Goal: Download file/media

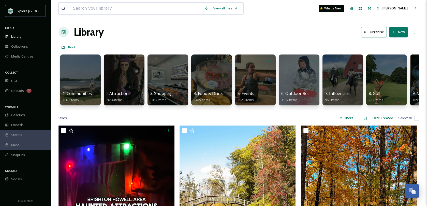
click at [109, 9] on input at bounding box center [135, 8] width 131 height 11
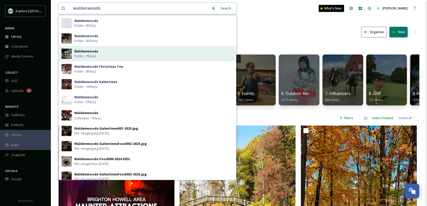
type input "waldenwoods"
click at [110, 55] on div "Waldenwoods Folder - 7 file(s)" at bounding box center [153, 54] width 159 height 10
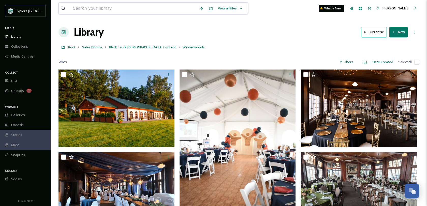
click at [112, 8] on input at bounding box center [133, 8] width 127 height 11
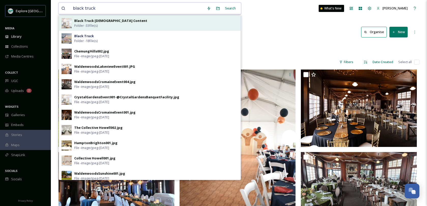
type input "black truck"
click at [115, 22] on strong "Black Truck [DEMOGRAPHIC_DATA] Content" at bounding box center [110, 20] width 73 height 5
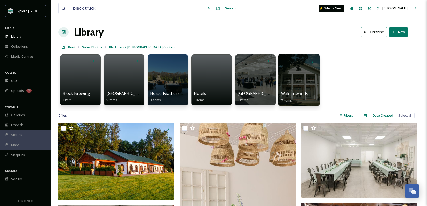
click at [296, 80] on div at bounding box center [298, 80] width 41 height 52
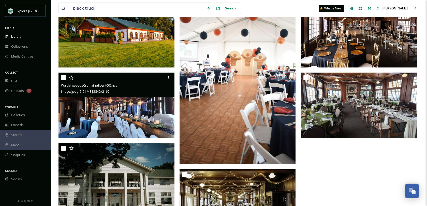
scroll to position [80, 0]
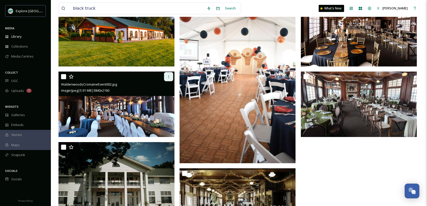
click at [170, 77] on icon at bounding box center [169, 77] width 4 height 4
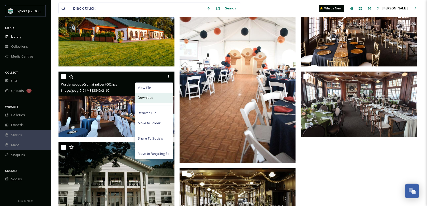
click at [155, 97] on div "Download" at bounding box center [154, 98] width 38 height 10
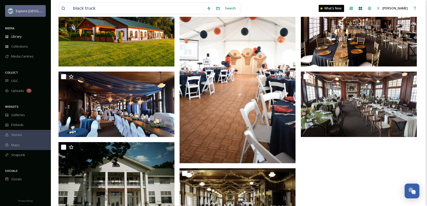
scroll to position [0, 0]
